Goal: Entertainment & Leisure: Consume media (video, audio)

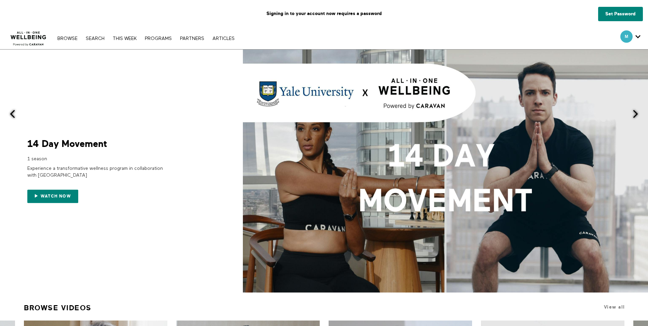
click at [619, 4] on div "Signing in to your account now requires a password" at bounding box center [324, 13] width 648 height 27
click at [615, 10] on link "Set Password" at bounding box center [620, 14] width 45 height 14
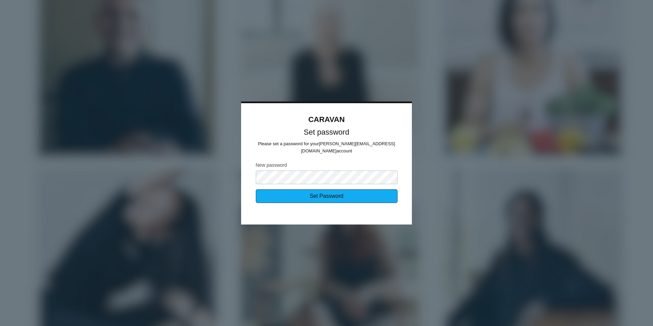
click at [348, 189] on input "Set Password" at bounding box center [327, 196] width 142 height 14
type input "Sending..."
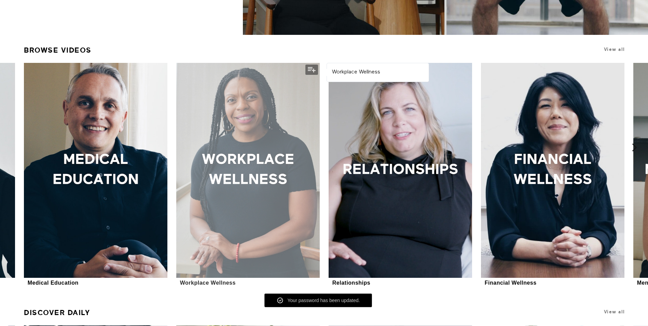
scroll to position [239, 0]
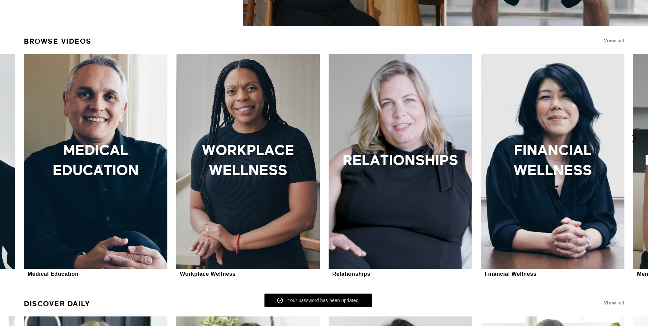
click at [635, 139] on icon at bounding box center [634, 138] width 9 height 9
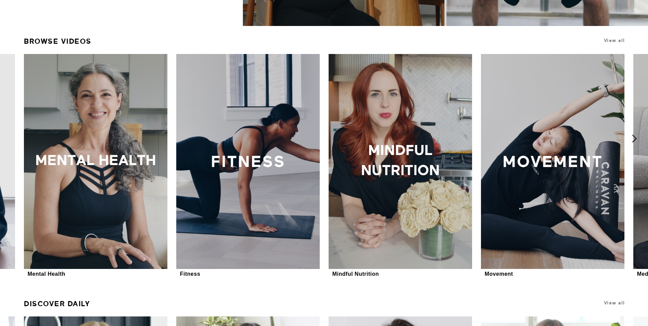
click at [635, 139] on icon at bounding box center [634, 138] width 9 height 9
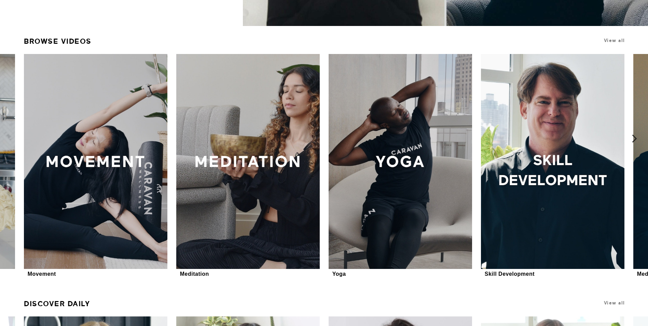
click at [635, 139] on icon at bounding box center [634, 138] width 9 height 9
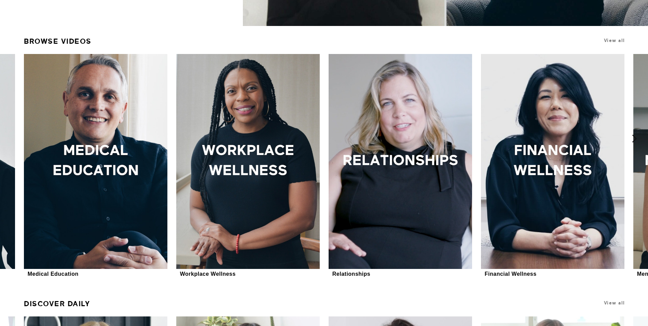
click at [635, 139] on icon at bounding box center [634, 138] width 9 height 9
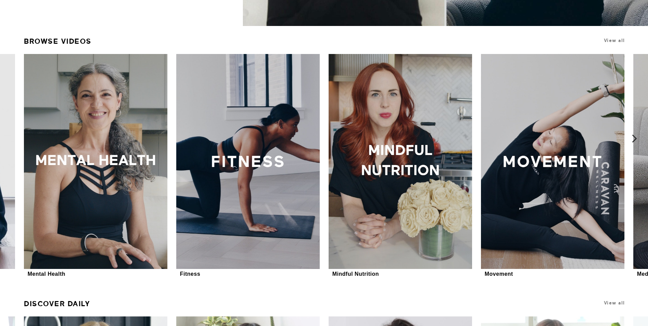
click at [635, 139] on icon at bounding box center [634, 138] width 9 height 9
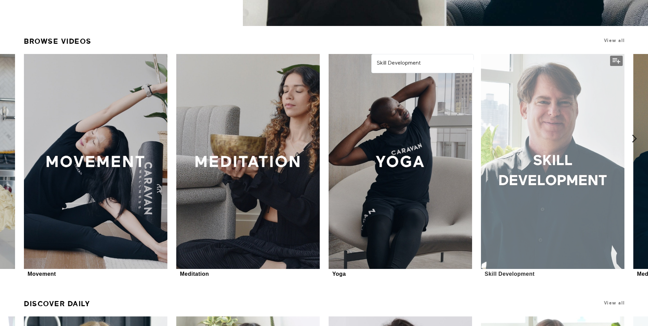
click at [564, 150] on div at bounding box center [552, 161] width 143 height 215
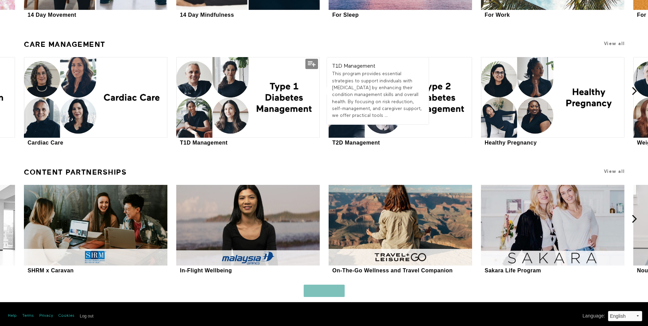
scroll to position [1910, 0]
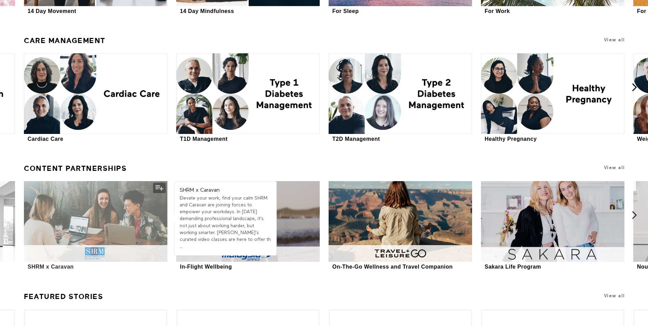
click at [126, 245] on div at bounding box center [95, 221] width 143 height 81
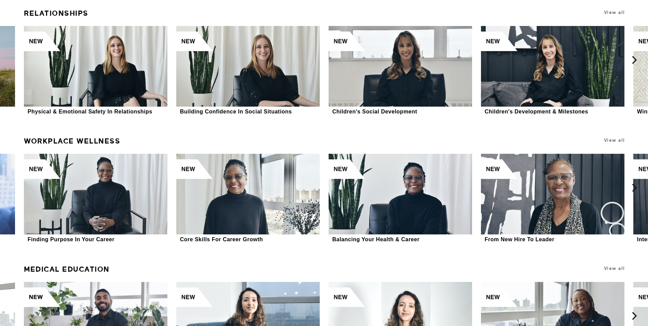
scroll to position [3642, 0]
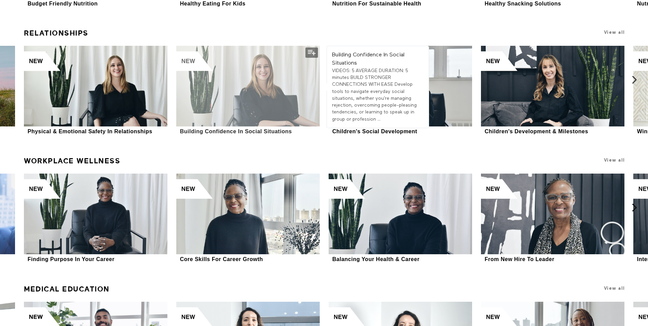
click at [242, 128] on div "Building Confidence In Social Situations" at bounding box center [236, 131] width 112 height 6
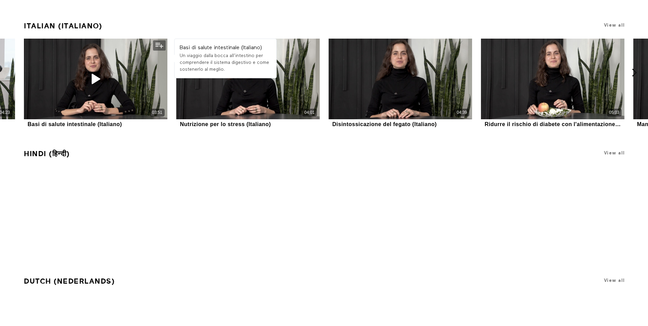
scroll to position [4768, 0]
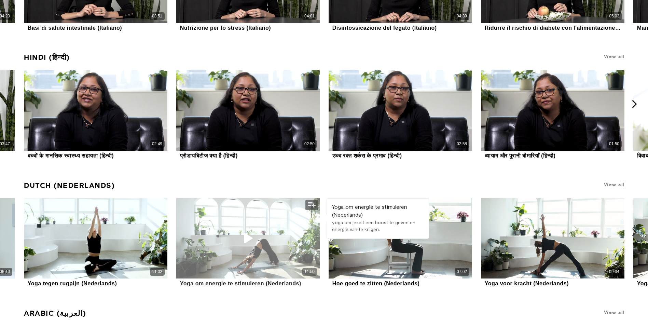
click at [249, 239] on icon at bounding box center [248, 238] width 21 height 12
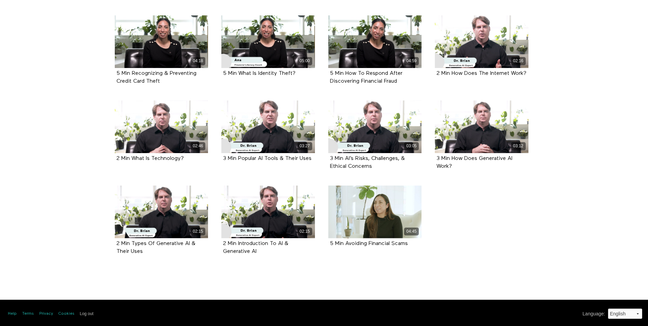
scroll to position [926, 0]
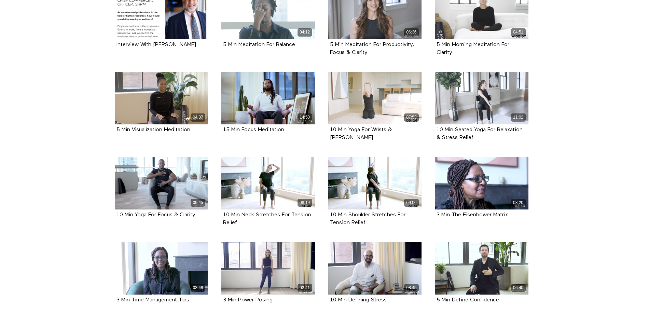
scroll to position [232, 0]
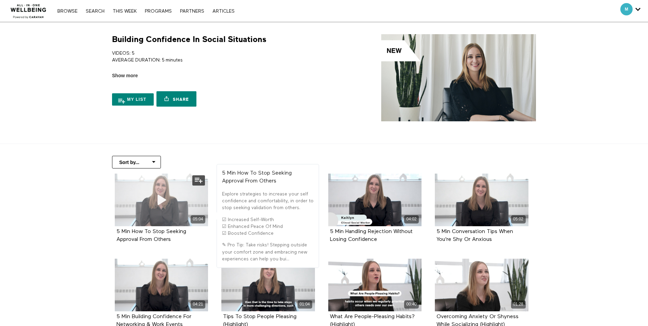
click at [188, 202] on div "05:04" at bounding box center [162, 200] width 94 height 53
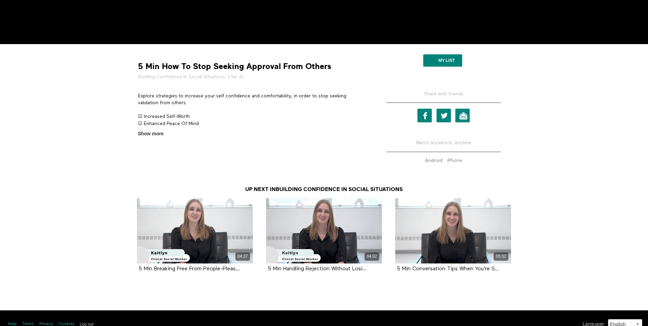
scroll to position [239, 0]
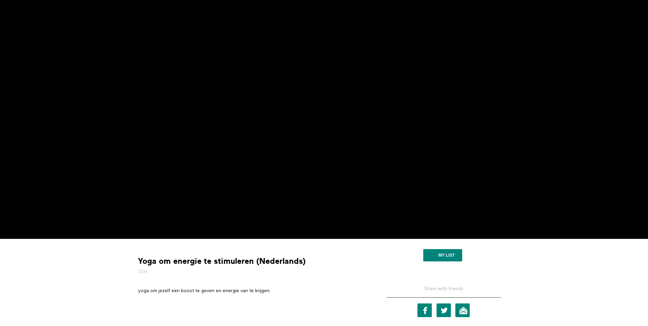
scroll to position [103, 0]
